Goal: Task Accomplishment & Management: Use online tool/utility

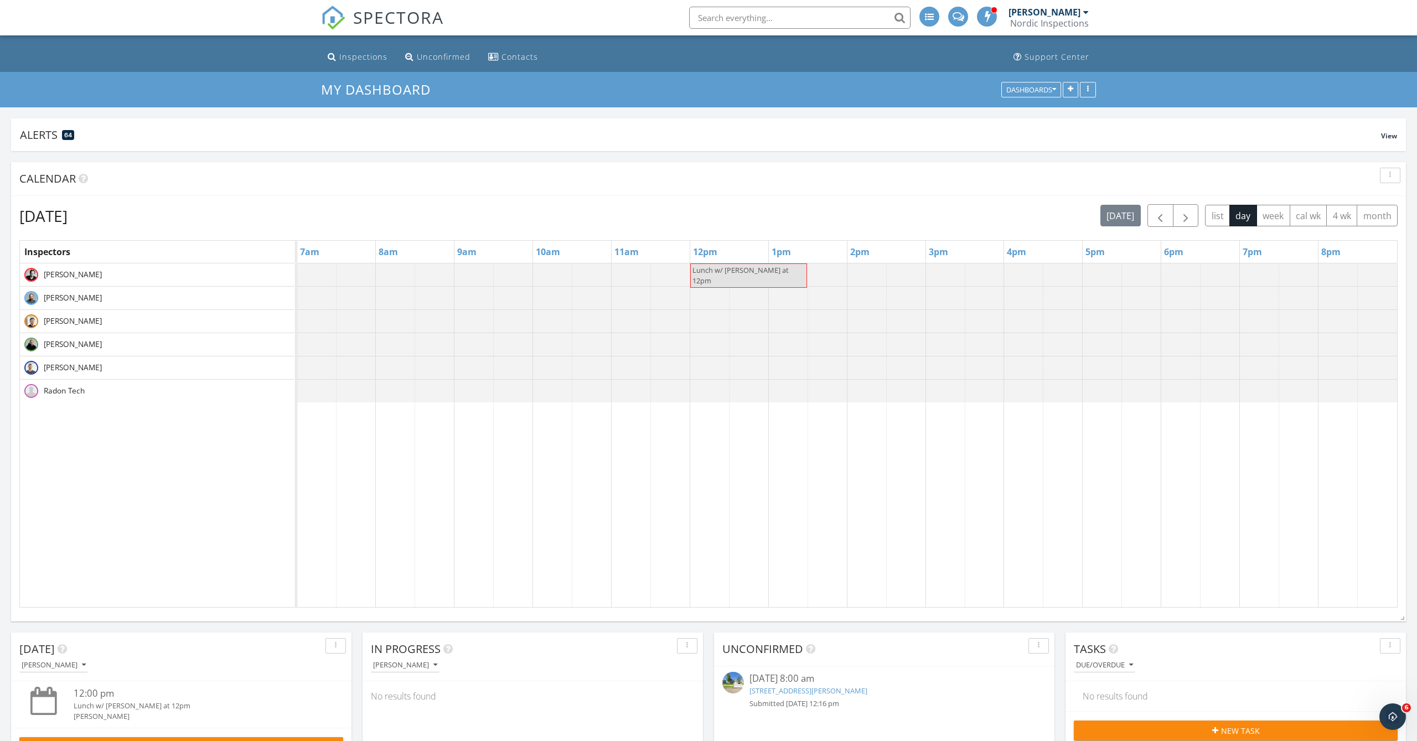
scroll to position [36, 0]
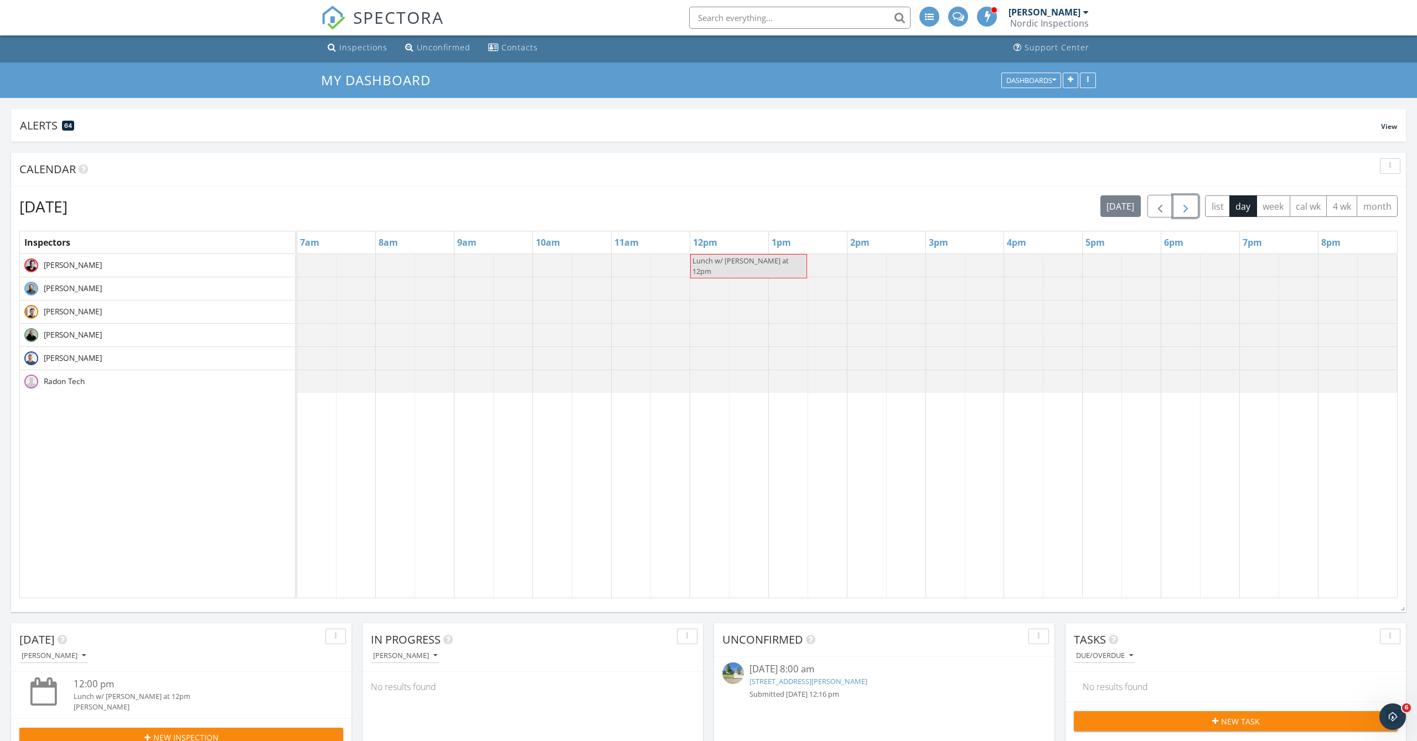
click at [1180, 208] on span "button" at bounding box center [1185, 206] width 13 height 13
click at [1190, 214] on button "button" at bounding box center [1186, 206] width 26 height 23
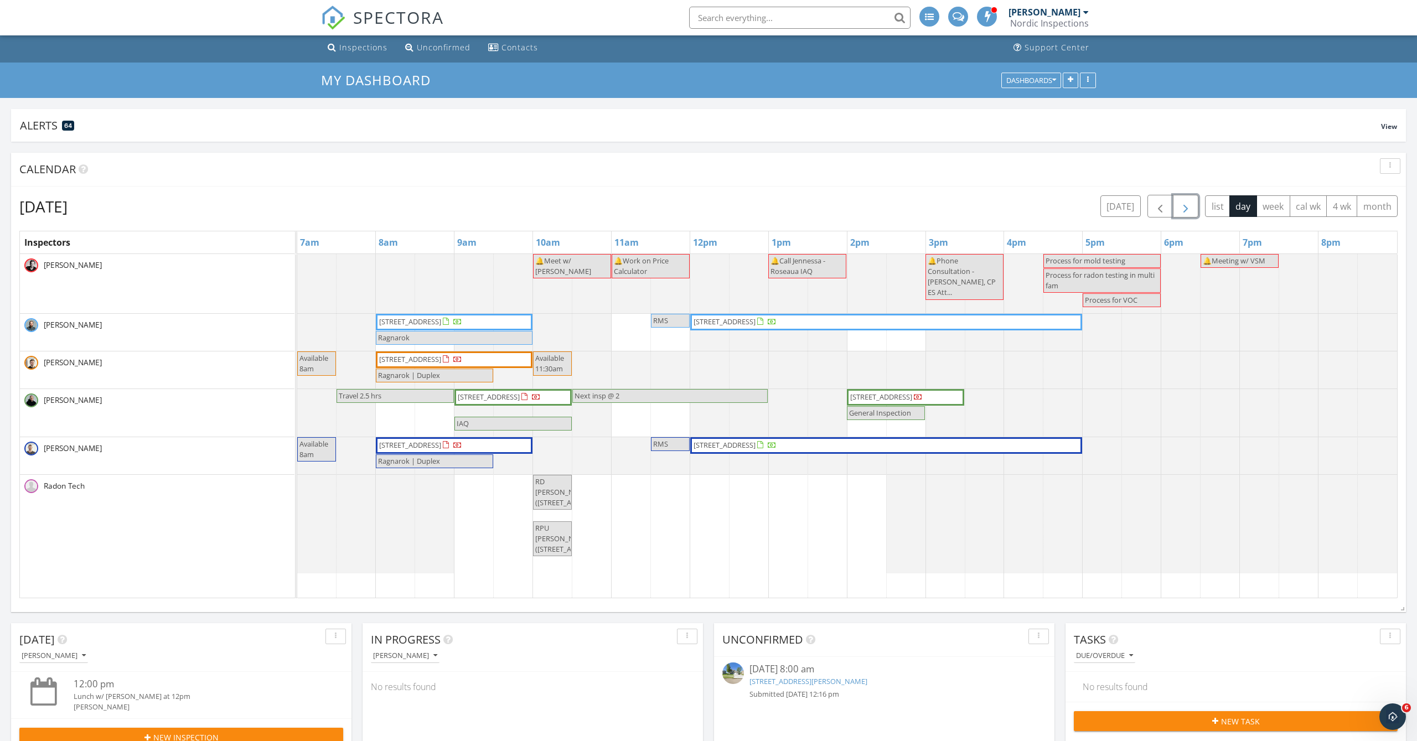
click at [1184, 205] on span "button" at bounding box center [1185, 206] width 13 height 13
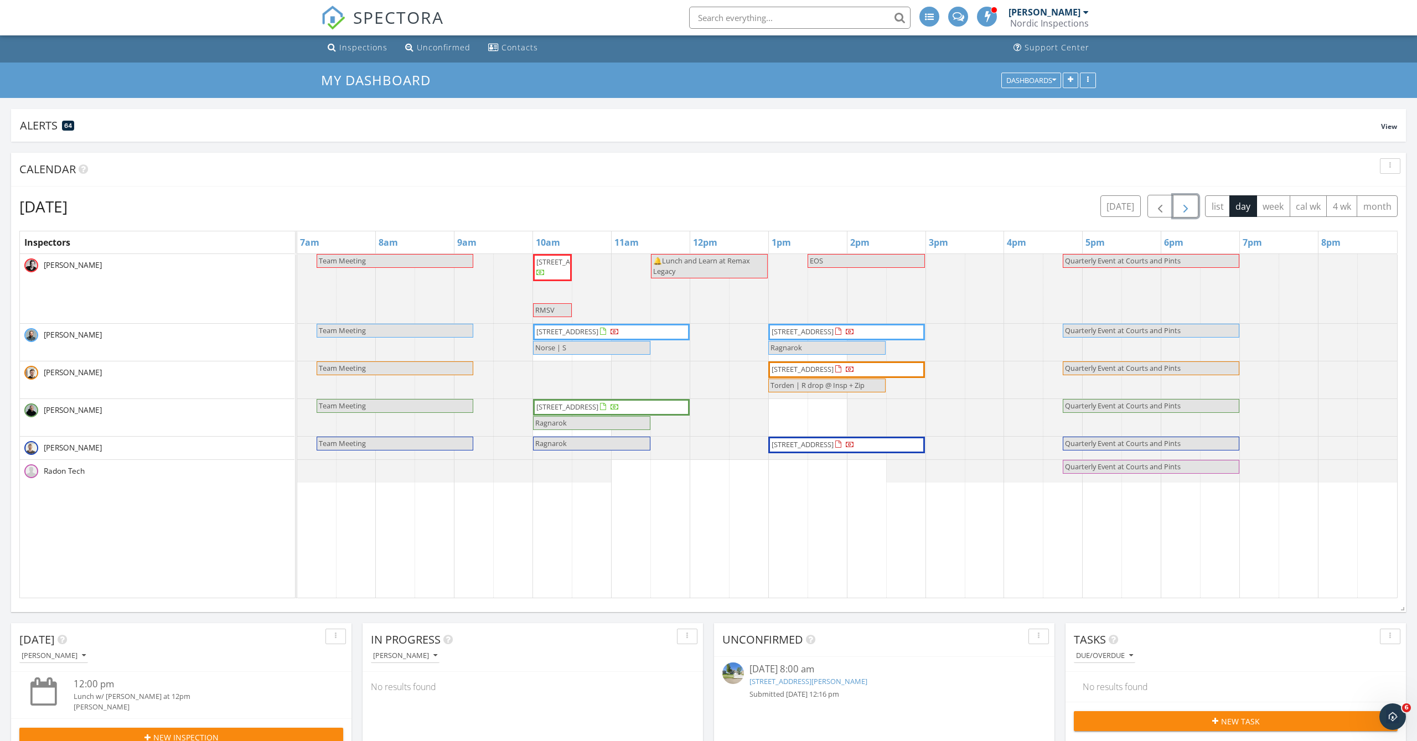
click at [1186, 206] on span "button" at bounding box center [1185, 206] width 13 height 13
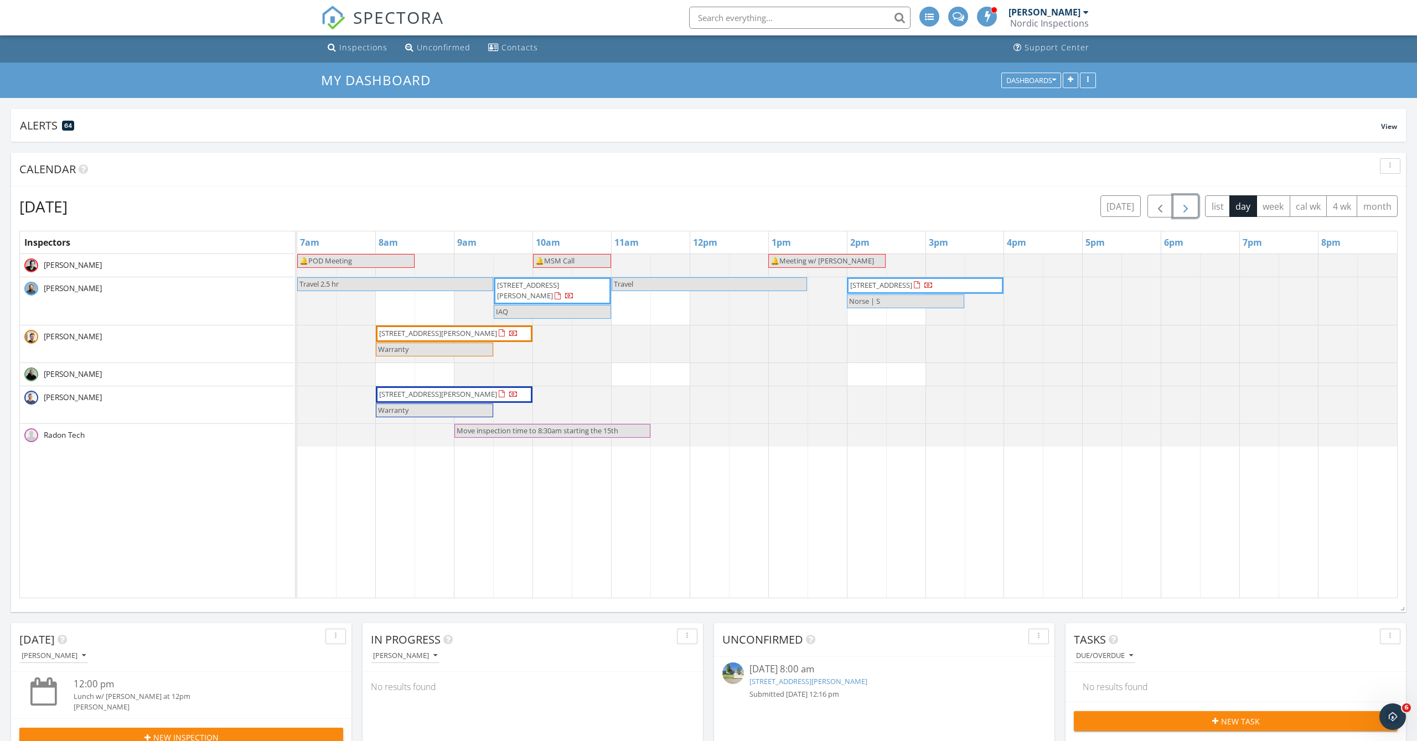
click at [1190, 213] on span "button" at bounding box center [1185, 206] width 13 height 13
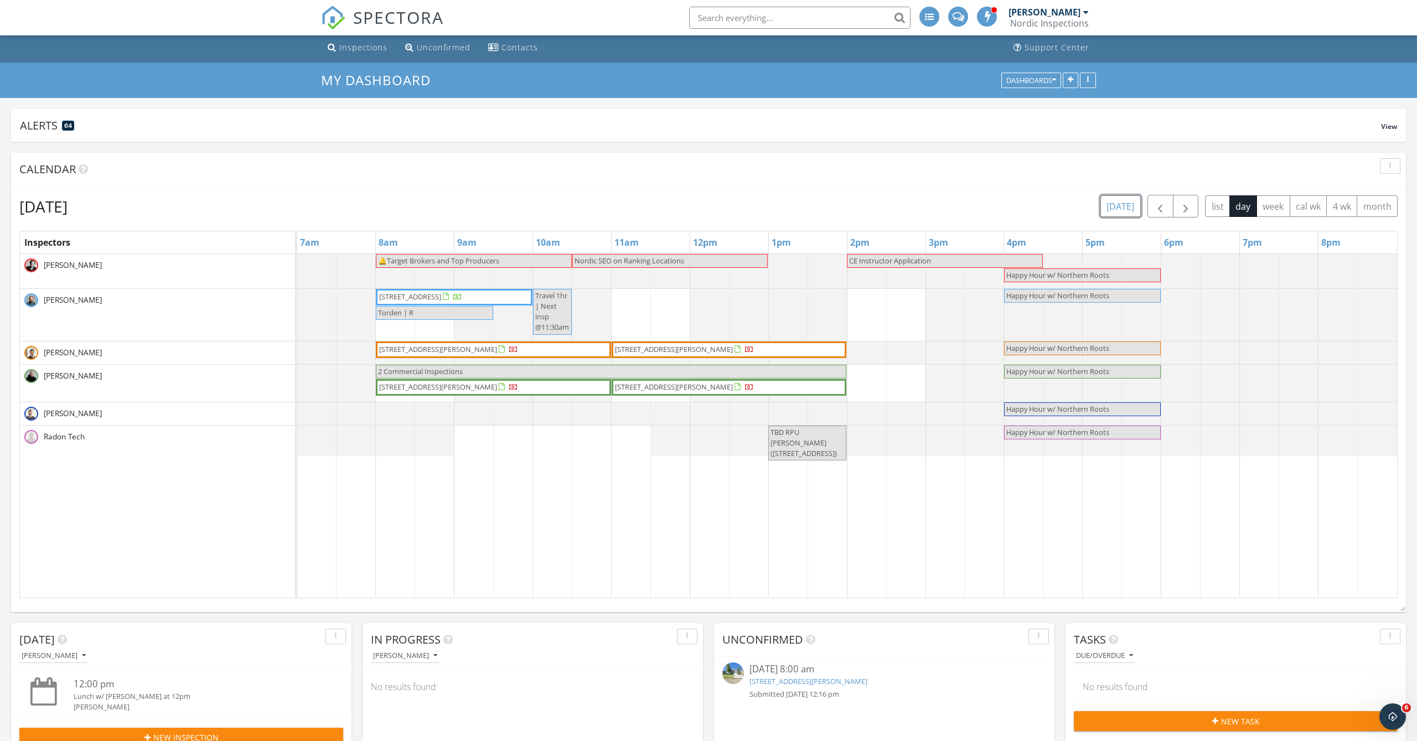
click at [1117, 202] on button "[DATE]" at bounding box center [1121, 206] width 40 height 22
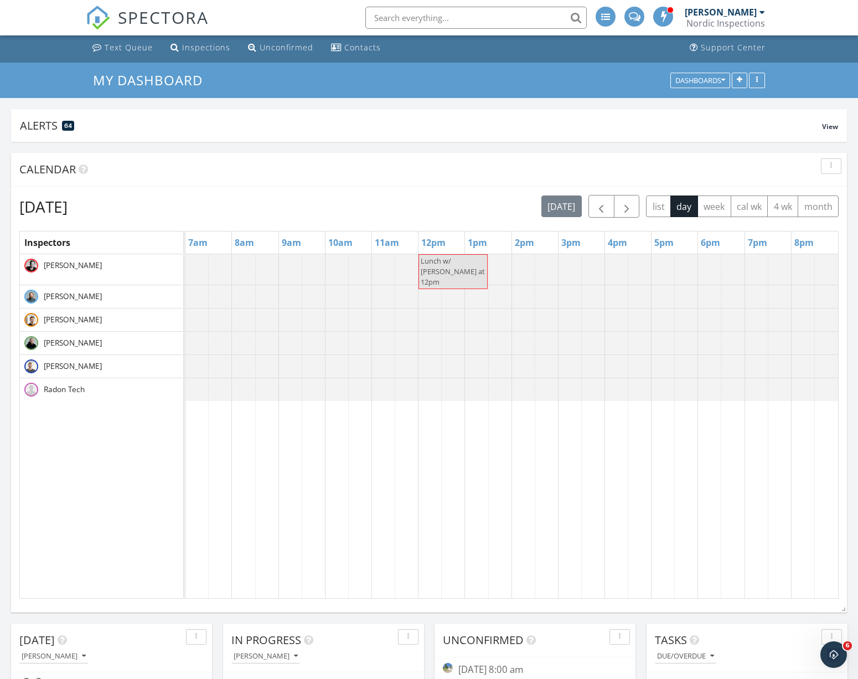
scroll to position [553368, 553249]
